Goal: Task Accomplishment & Management: Manage account settings

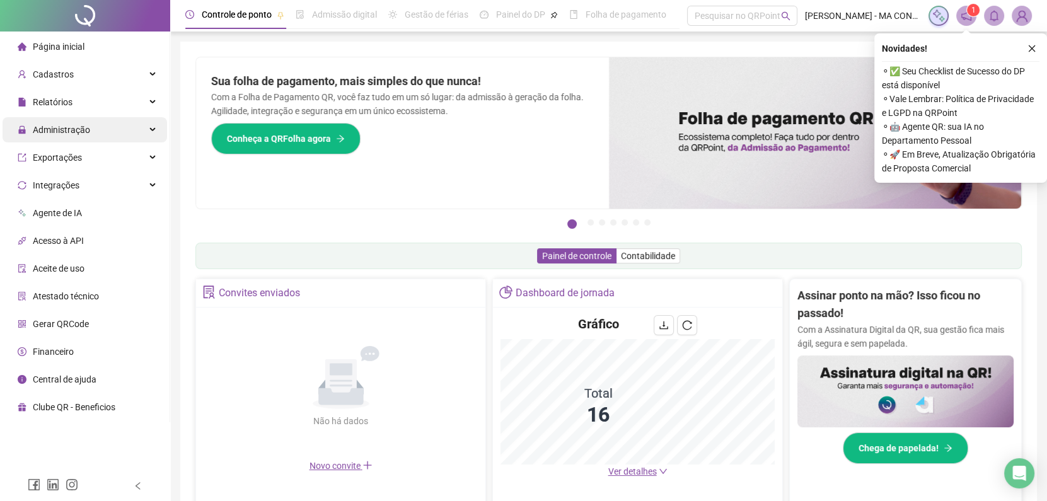
click at [95, 138] on div "Administração" at bounding box center [85, 129] width 165 height 25
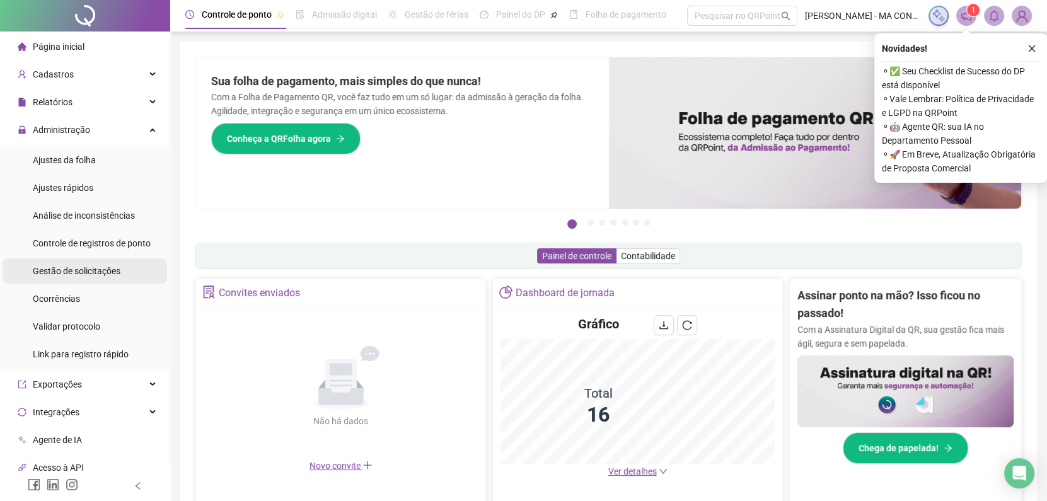
click at [128, 276] on li "Gestão de solicitações" at bounding box center [85, 271] width 165 height 25
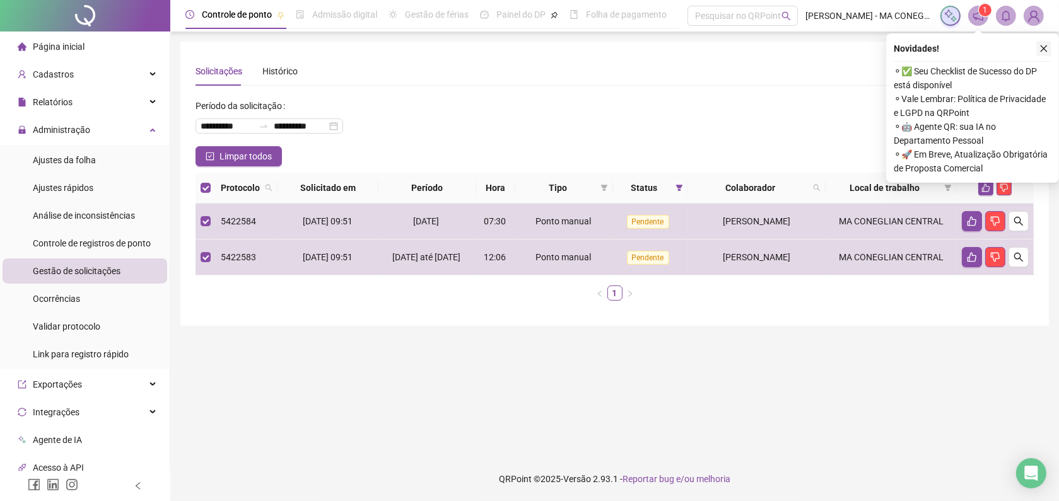
click at [1040, 45] on icon "close" at bounding box center [1043, 48] width 7 height 7
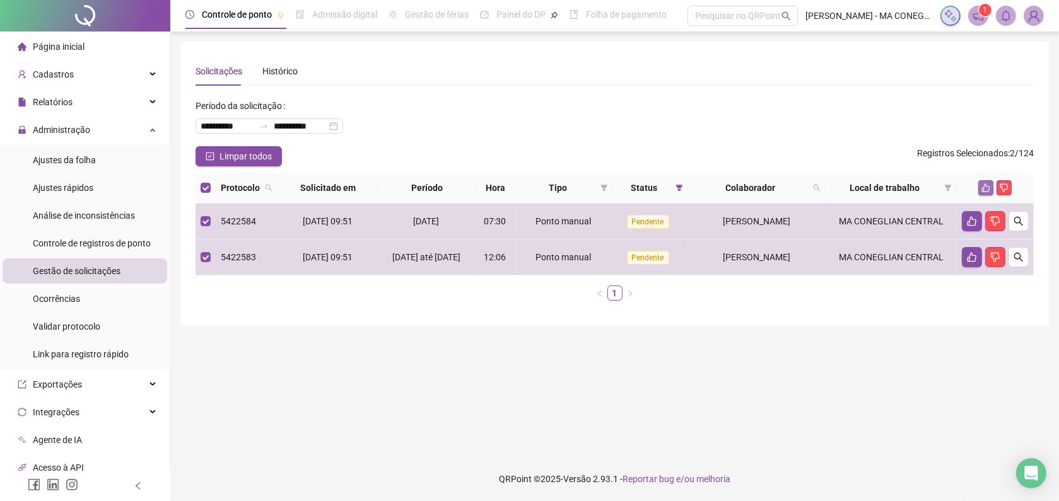
click at [982, 186] on icon "like" at bounding box center [985, 187] width 9 height 9
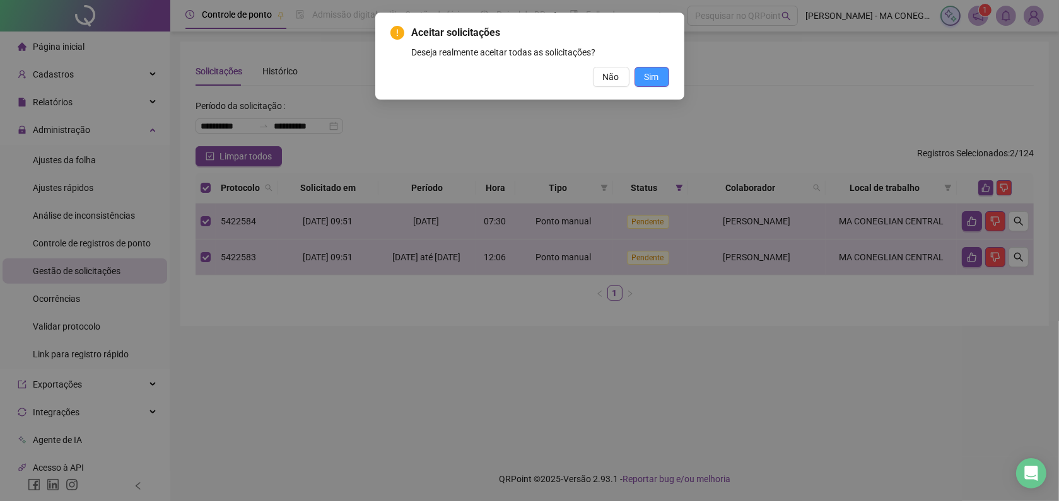
click at [661, 71] on button "Sim" at bounding box center [651, 77] width 35 height 20
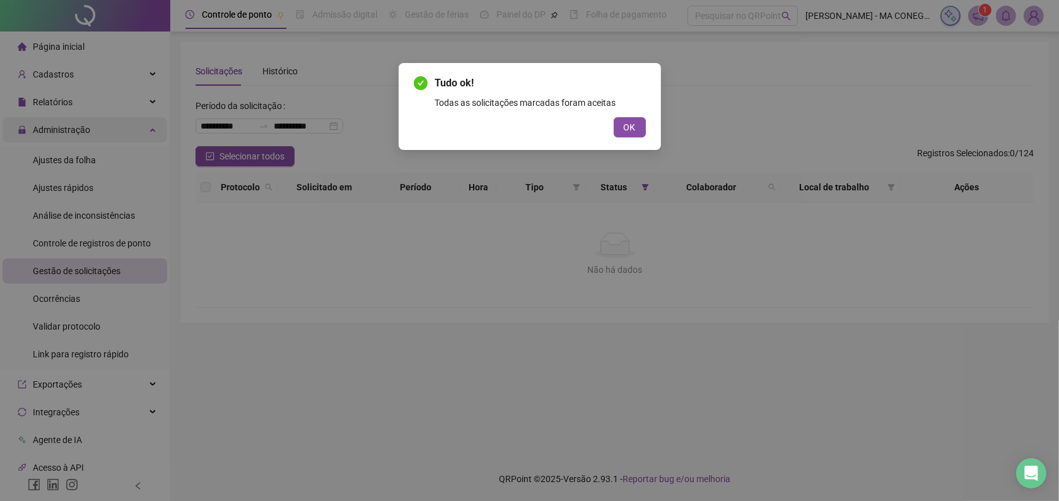
click at [119, 131] on div "Tudo ok! Todas as solicitações marcadas foram aceitas OK" at bounding box center [529, 250] width 1059 height 501
click at [637, 127] on button "OK" at bounding box center [629, 127] width 32 height 20
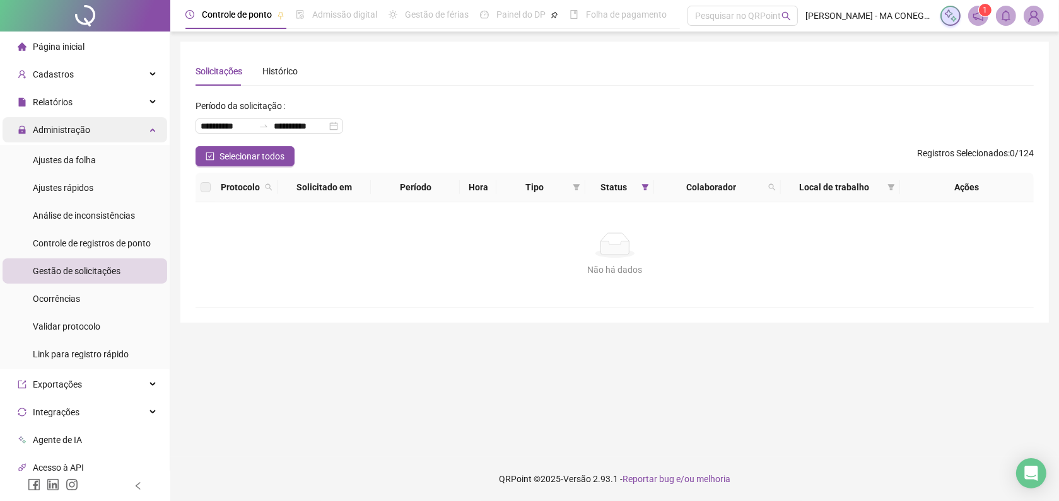
click at [112, 125] on div "Administração" at bounding box center [85, 129] width 165 height 25
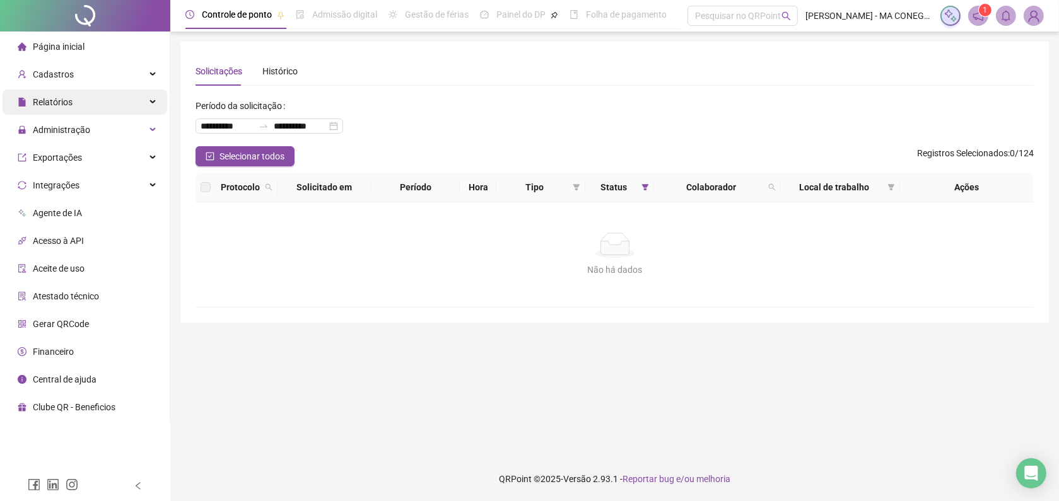
click at [112, 98] on div "Relatórios" at bounding box center [85, 102] width 165 height 25
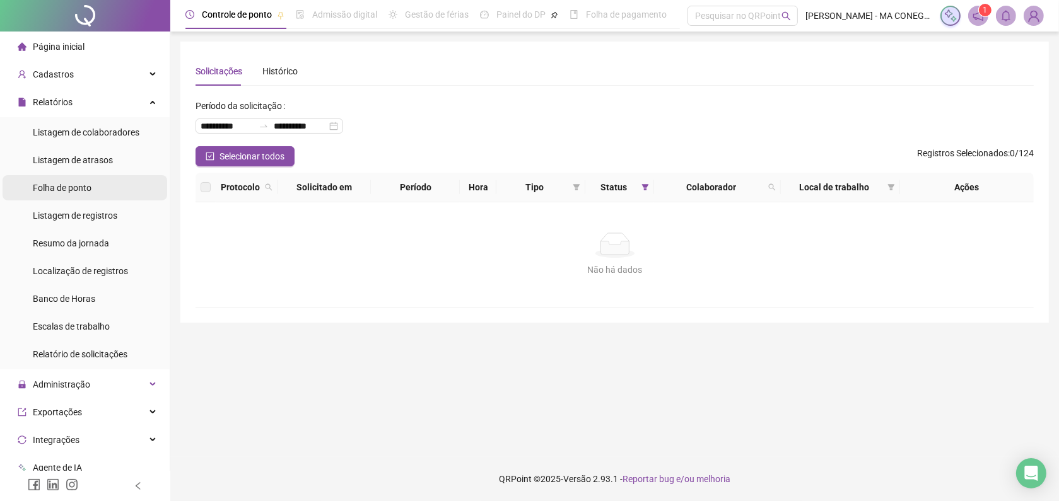
click at [118, 180] on li "Folha de ponto" at bounding box center [85, 187] width 165 height 25
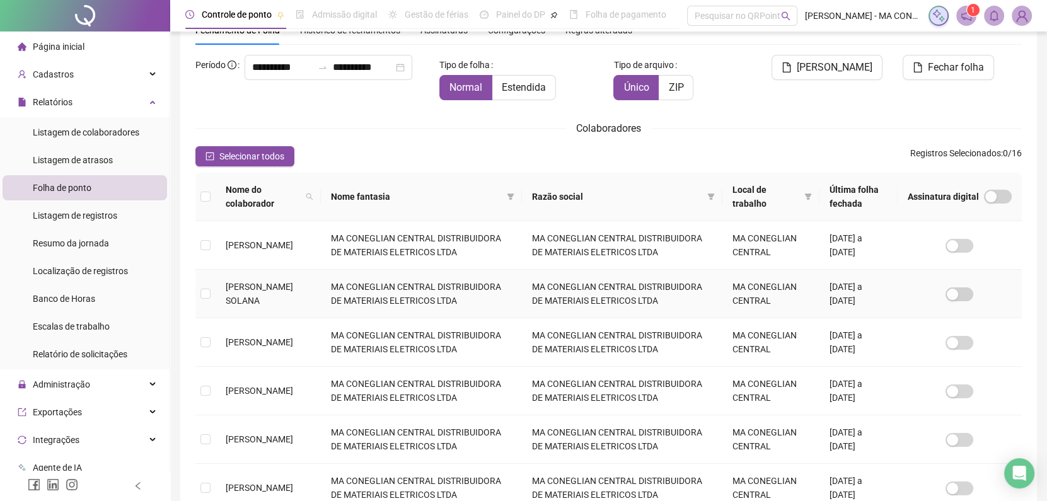
scroll to position [86, 0]
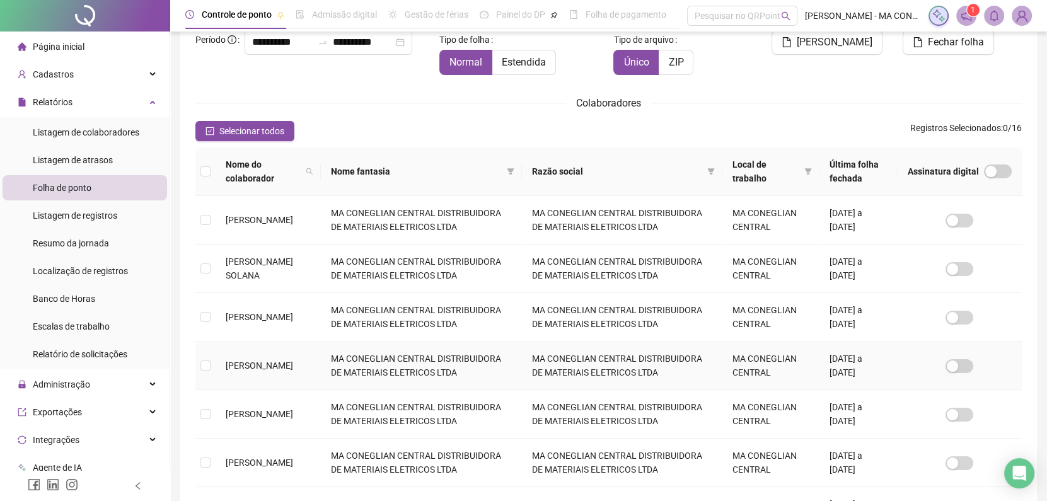
click at [197, 365] on td at bounding box center [205, 366] width 20 height 49
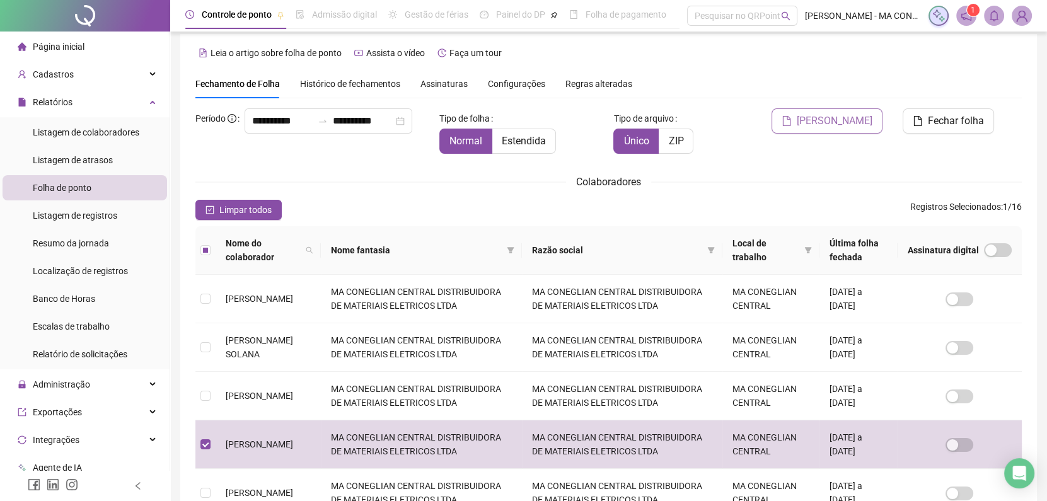
click at [792, 125] on icon "file" at bounding box center [787, 121] width 10 height 10
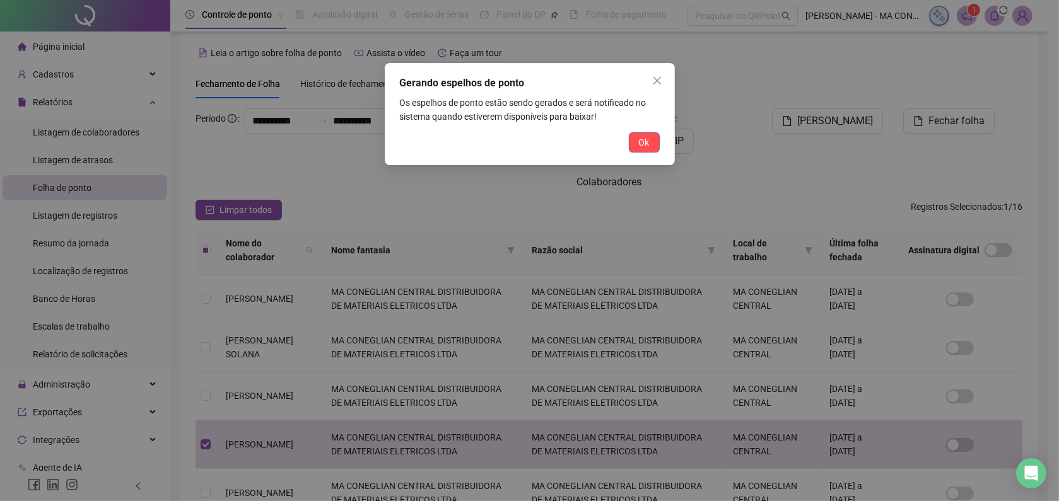
click at [648, 139] on span "Ok" at bounding box center [644, 143] width 11 height 14
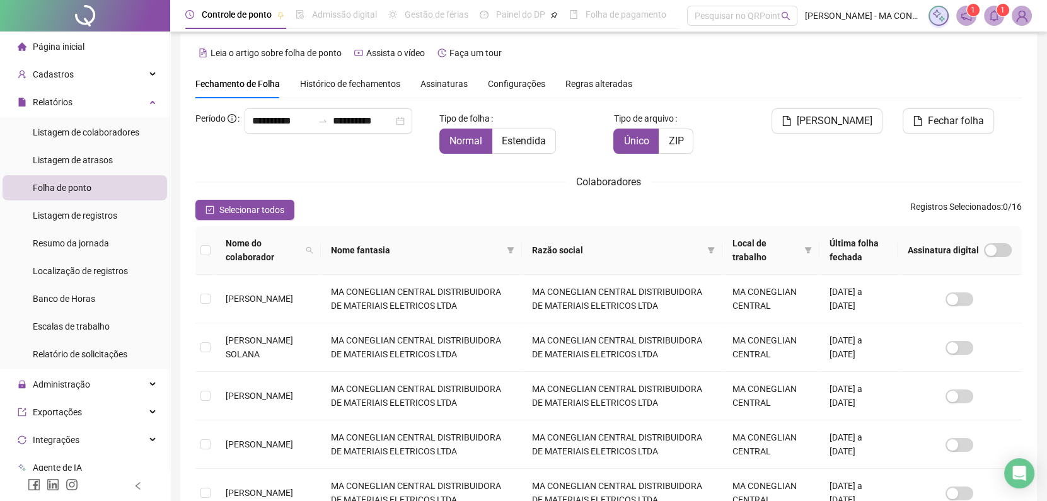
click at [987, 15] on span at bounding box center [994, 16] width 20 height 20
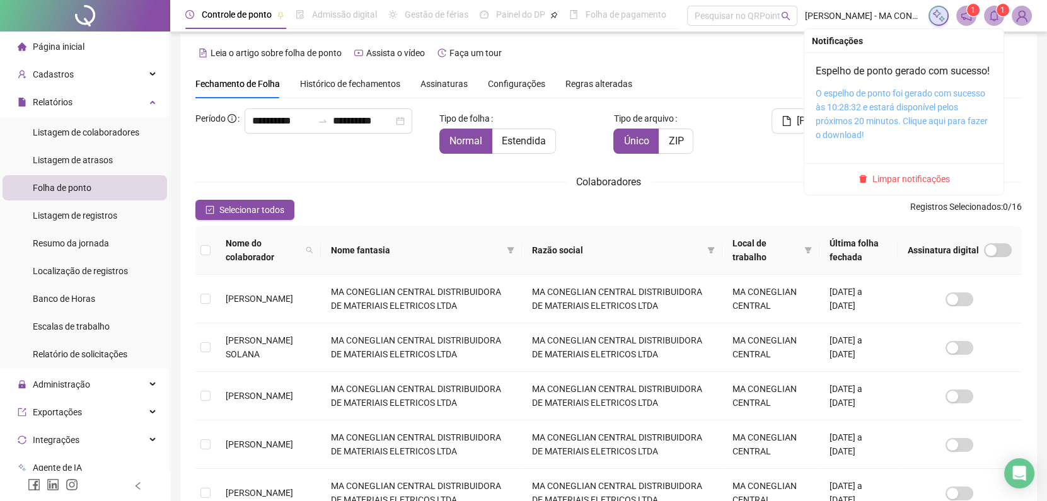
click at [913, 107] on link "O espelho de ponto foi gerado com sucesso às 10:28:32 e estará disponível pelos…" at bounding box center [902, 114] width 172 height 52
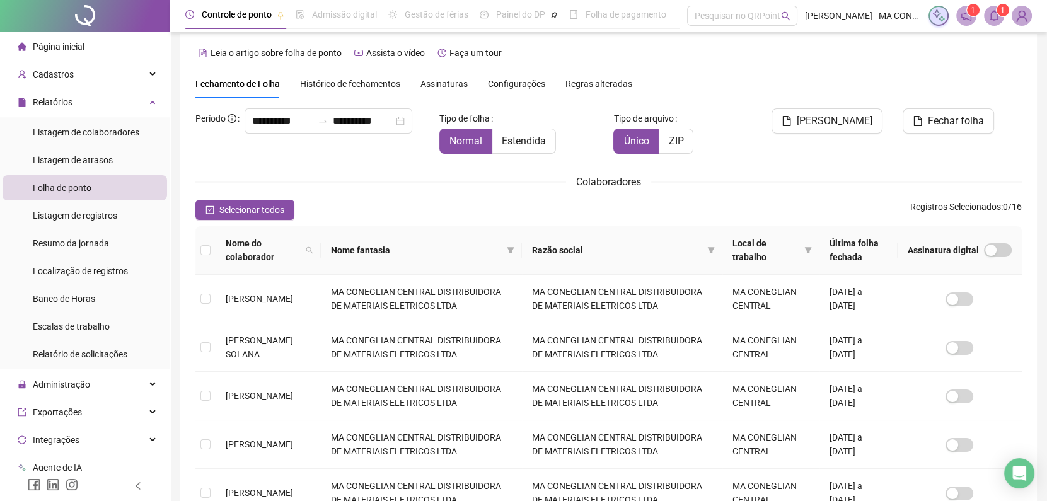
click at [1004, 10] on span "1" at bounding box center [1003, 10] width 4 height 9
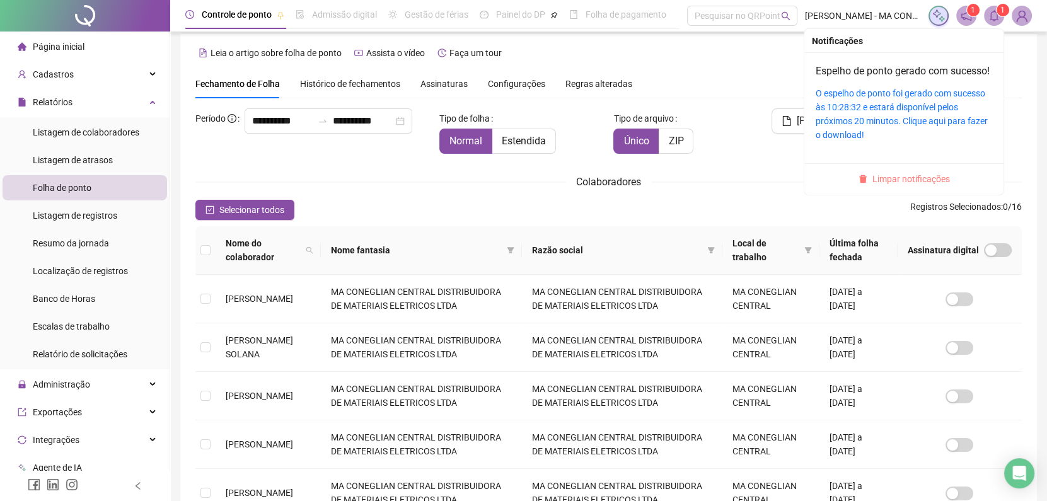
click at [935, 186] on span "Limpar notificações" at bounding box center [912, 179] width 78 height 14
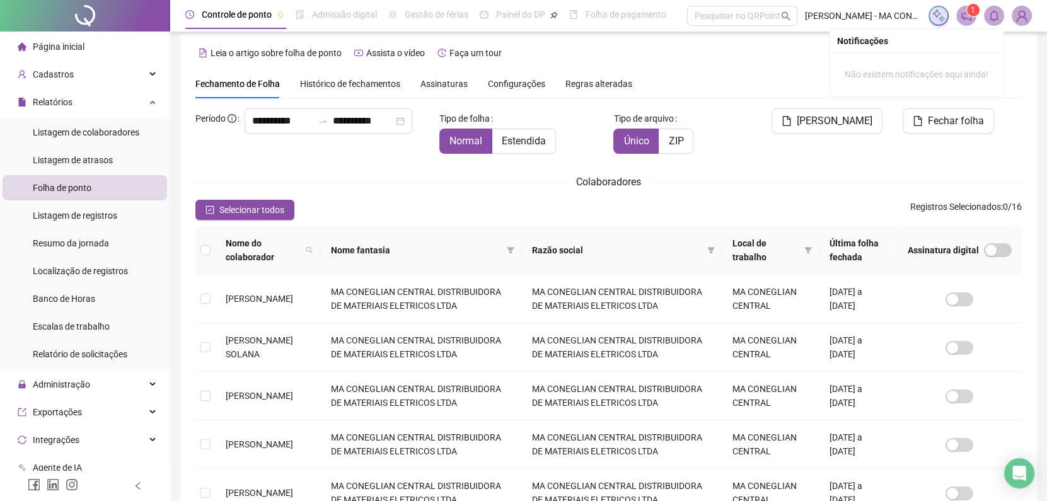
click at [136, 20] on div at bounding box center [85, 16] width 170 height 32
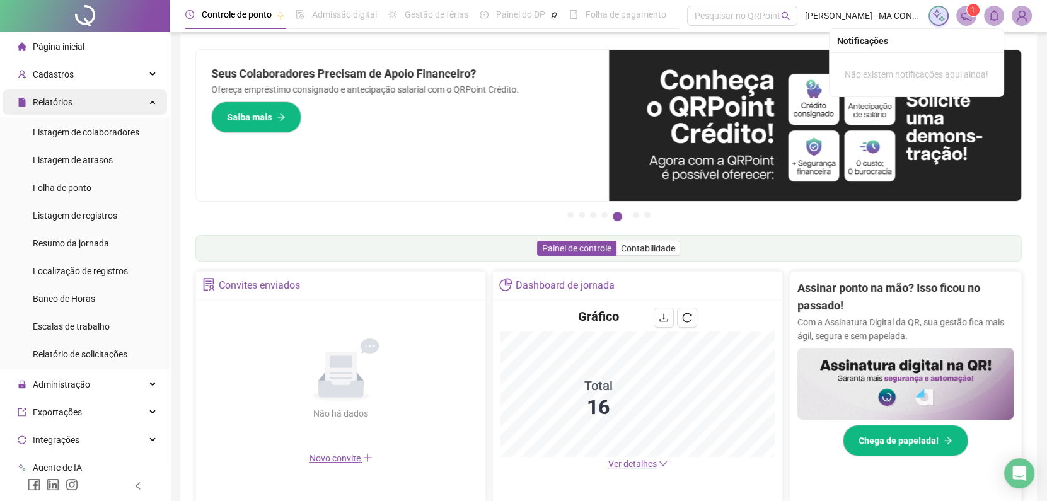
click at [127, 104] on div "Relatórios" at bounding box center [85, 102] width 165 height 25
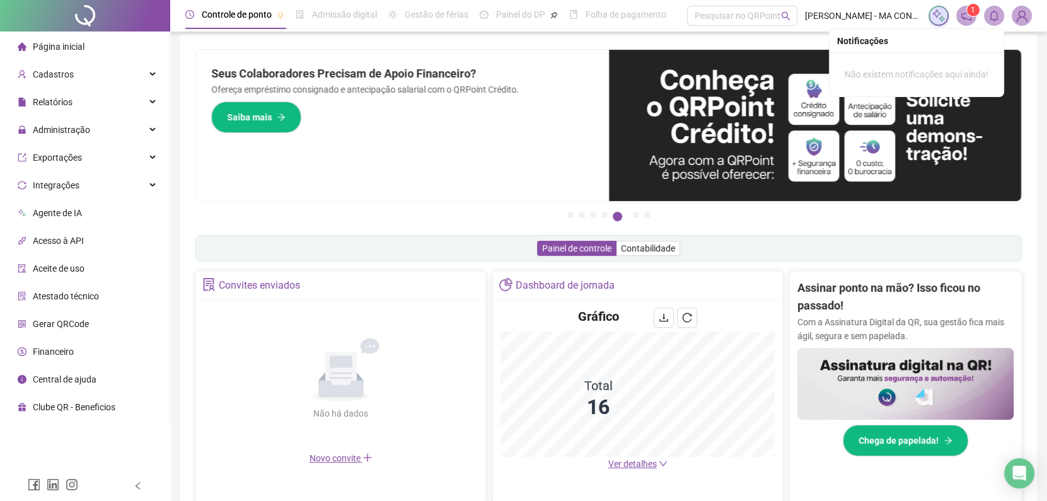
click at [127, 144] on ul "Página inicial Cadastros Relatórios Listagem de colaboradores Listagem de atras…" at bounding box center [85, 227] width 170 height 391
click at [127, 125] on div "Administração" at bounding box center [85, 129] width 165 height 25
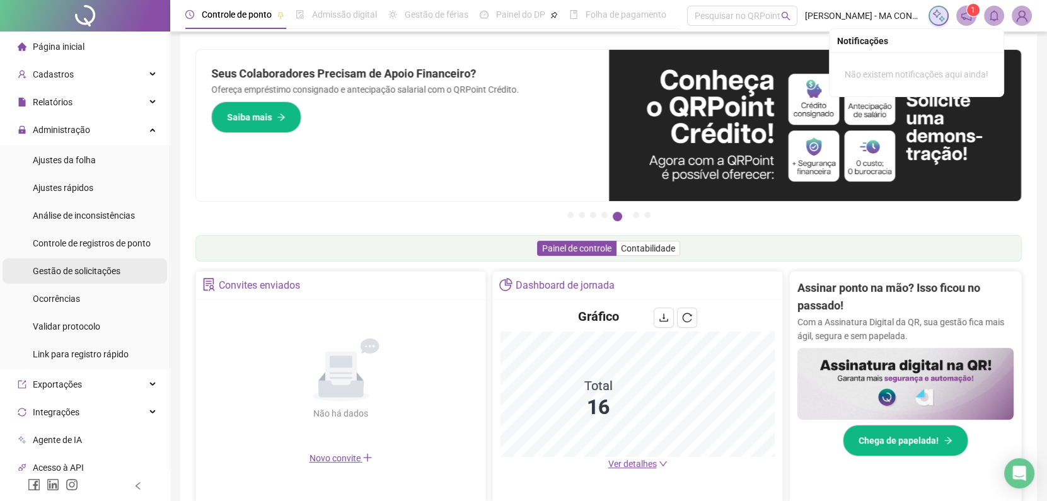
click at [134, 272] on li "Gestão de solicitações" at bounding box center [85, 271] width 165 height 25
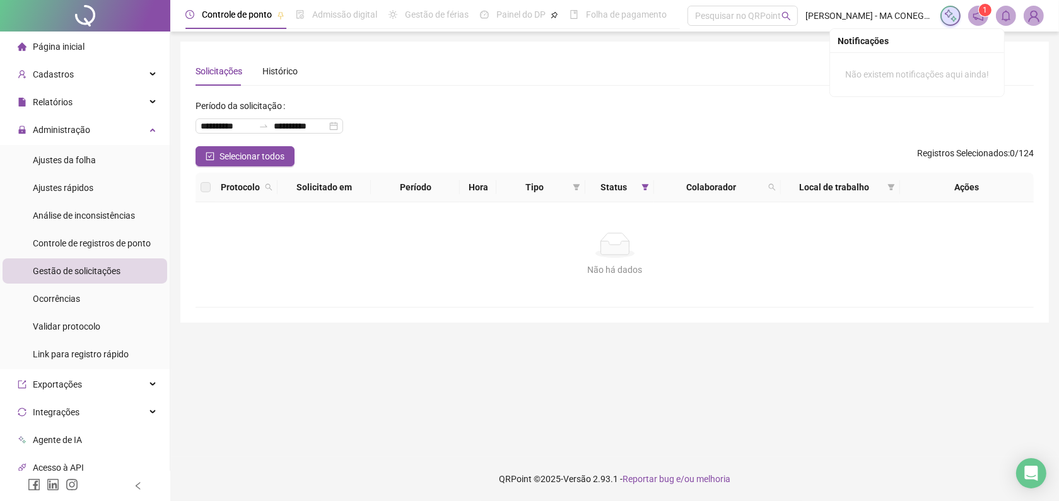
click at [113, 8] on div at bounding box center [85, 16] width 170 height 32
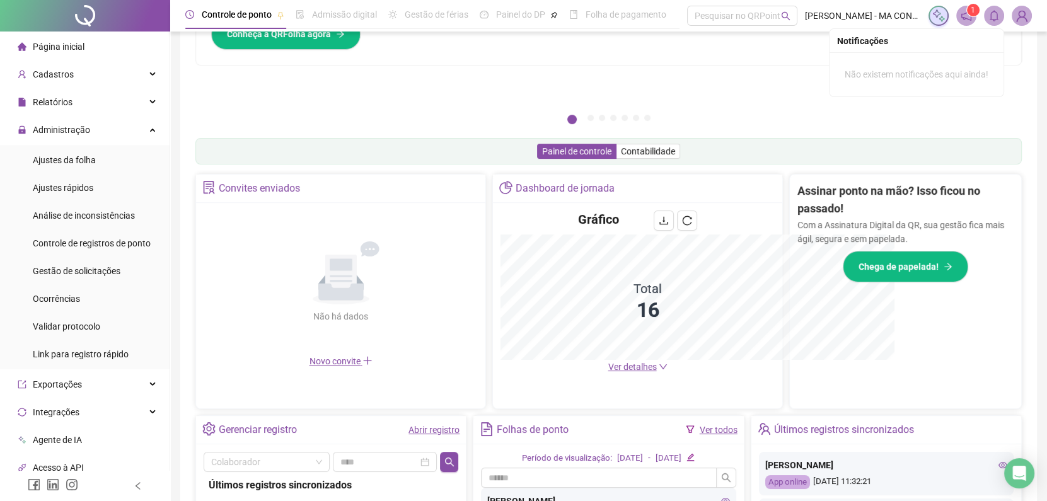
scroll to position [291, 0]
